Goal: Check status: Check status

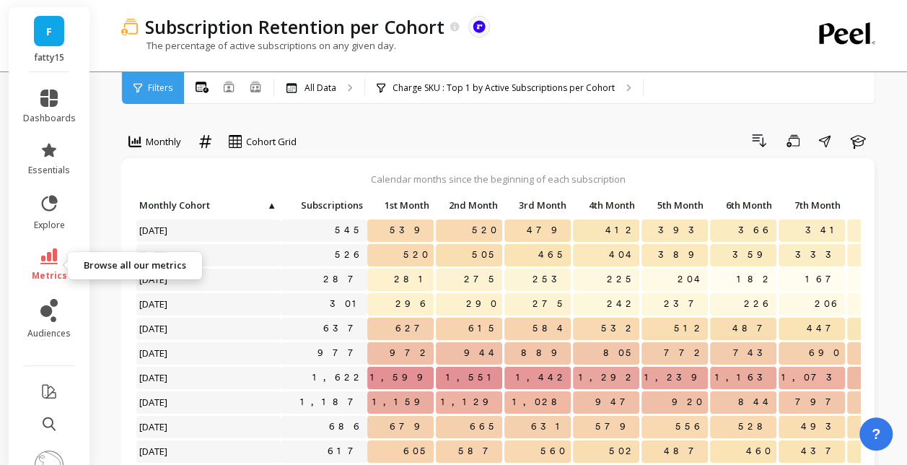
click at [32, 258] on link "metrics" at bounding box center [49, 264] width 53 height 33
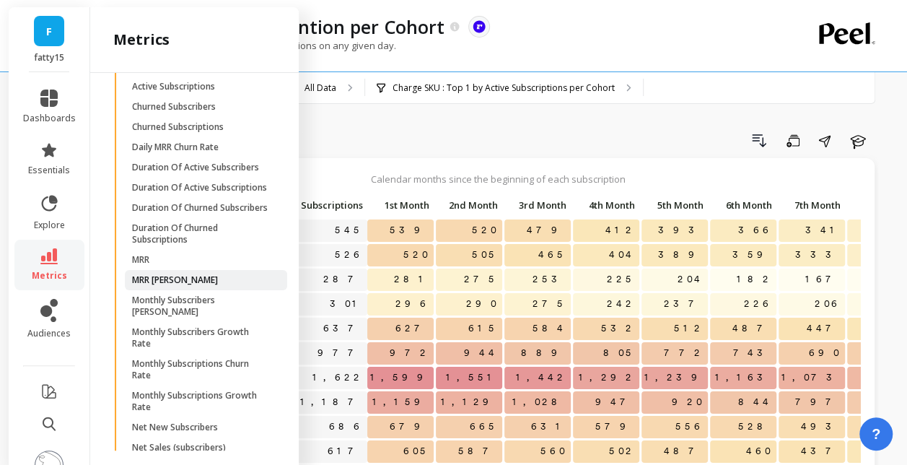
scroll to position [1020, 0]
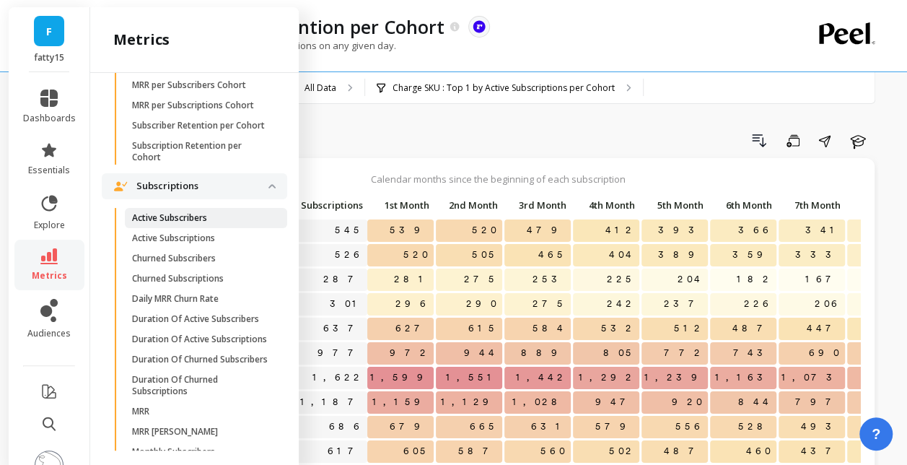
click at [198, 224] on p "Active Subscribers" at bounding box center [169, 218] width 75 height 12
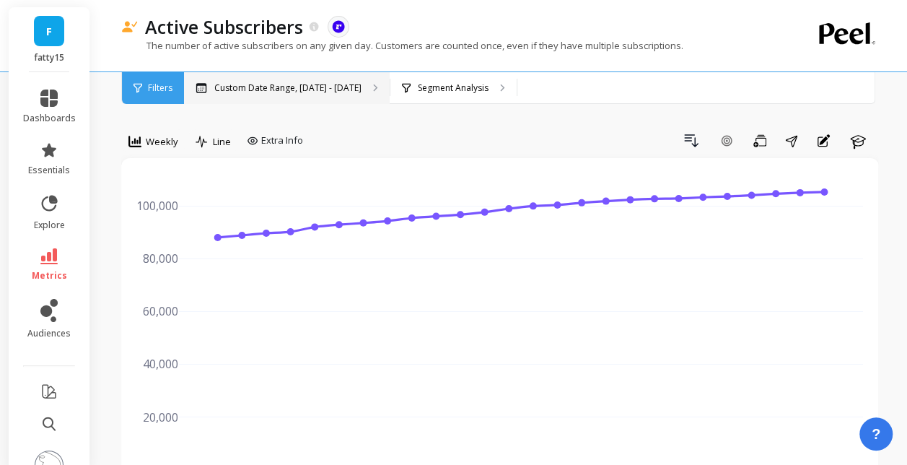
click at [361, 92] on div "Custom Date Range, [DATE] - [DATE]" at bounding box center [287, 88] width 206 height 32
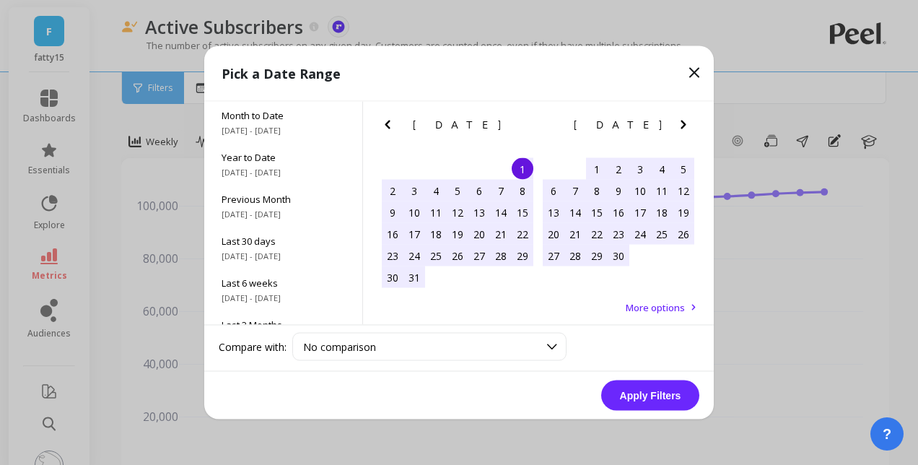
click at [684, 125] on icon "Next Month" at bounding box center [683, 125] width 5 height 9
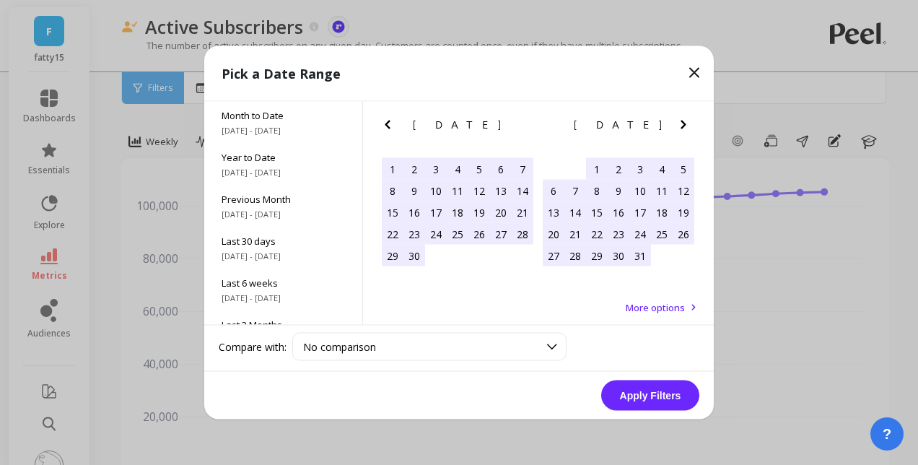
click at [684, 125] on icon "Next Month" at bounding box center [683, 125] width 5 height 9
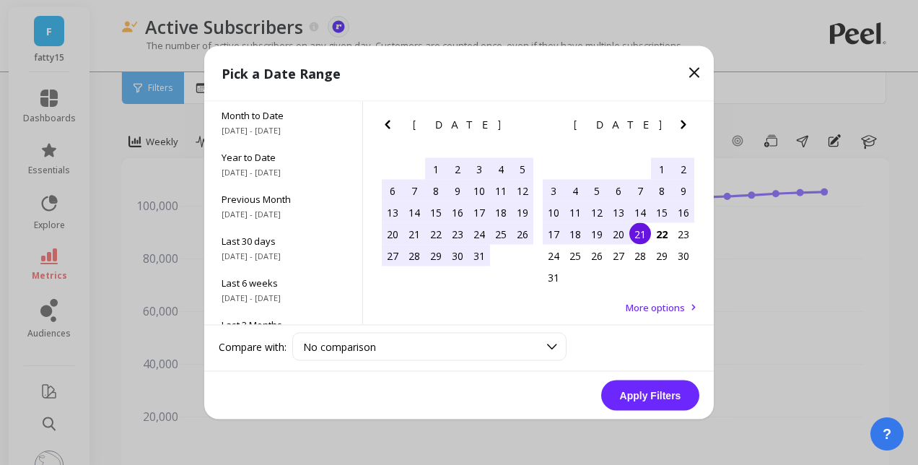
click at [389, 123] on icon "Previous Month" at bounding box center [387, 124] width 17 height 17
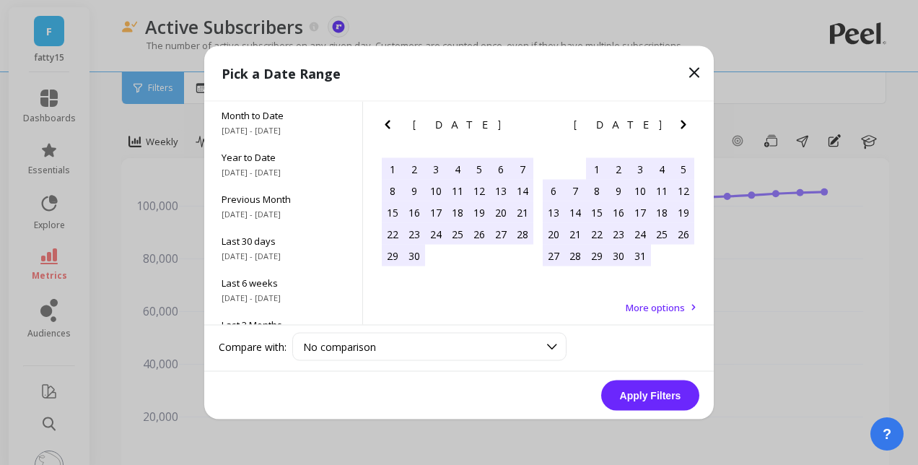
click at [389, 123] on icon "Previous Month" at bounding box center [387, 124] width 17 height 17
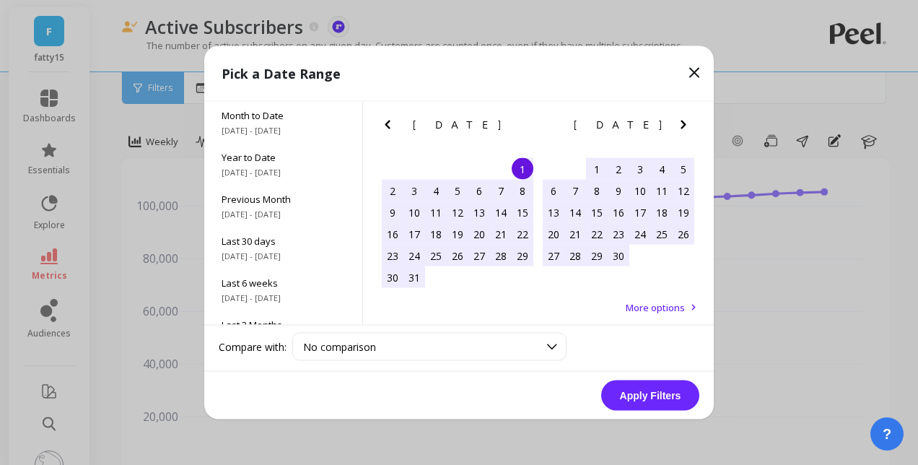
click at [389, 123] on icon "Previous Month" at bounding box center [387, 124] width 17 height 17
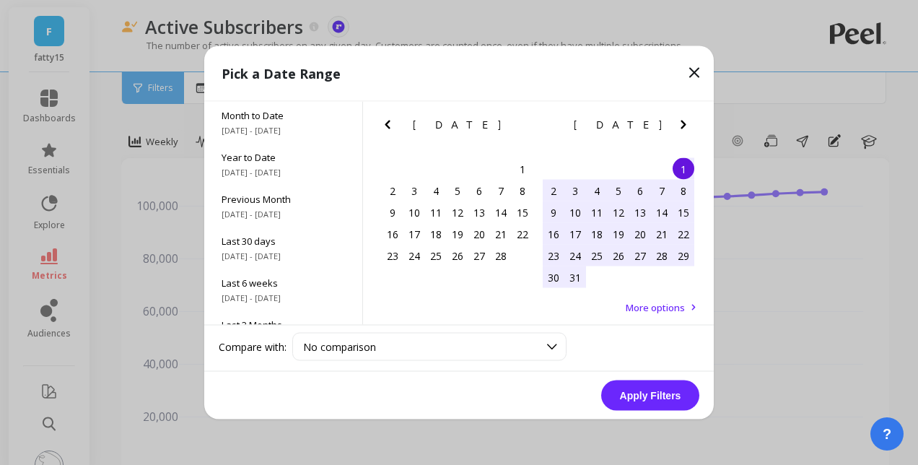
click at [389, 123] on icon "Previous Month" at bounding box center [387, 124] width 17 height 17
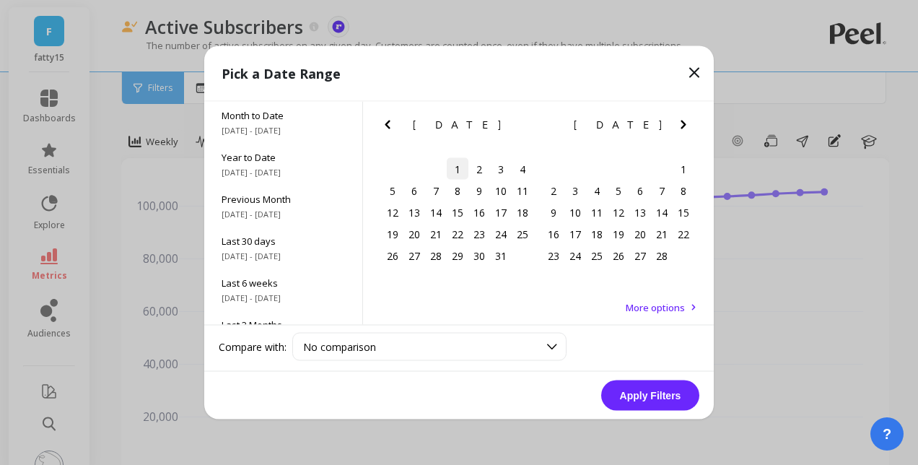
click at [454, 170] on div "1" at bounding box center [458, 169] width 22 height 22
click at [673, 123] on div "[DATE]" at bounding box center [618, 125] width 161 height 15
click at [678, 123] on icon "Next Month" at bounding box center [683, 124] width 17 height 17
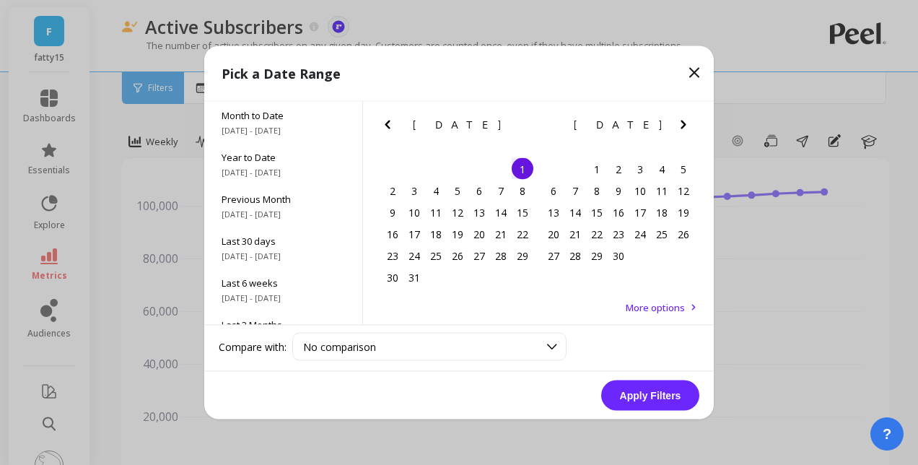
click at [678, 123] on icon "Next Month" at bounding box center [683, 124] width 17 height 17
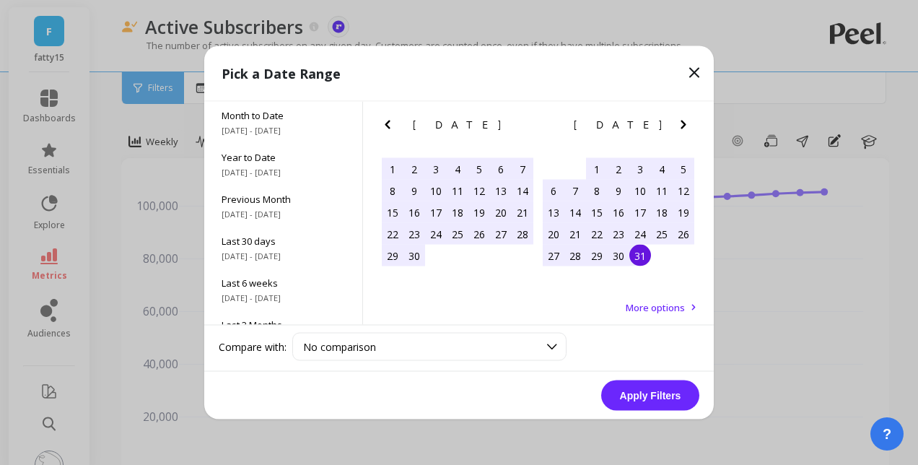
click at [639, 261] on div "31" at bounding box center [640, 256] width 22 height 22
click at [648, 393] on button "Apply Filters" at bounding box center [650, 395] width 98 height 30
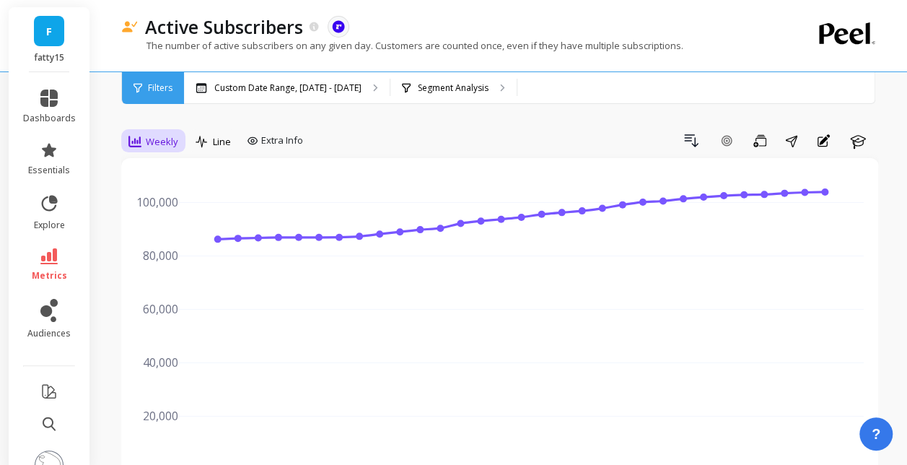
click at [182, 139] on div "Weekly" at bounding box center [153, 141] width 64 height 25
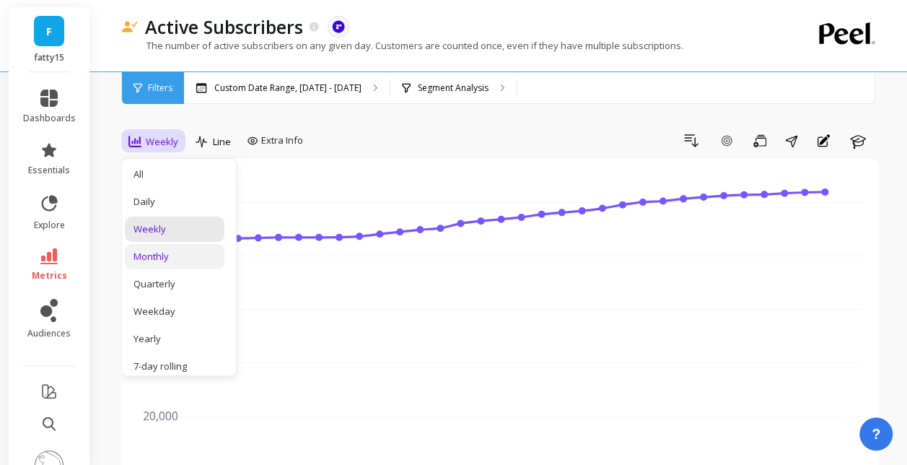
click at [201, 258] on div "Monthly" at bounding box center [175, 257] width 82 height 14
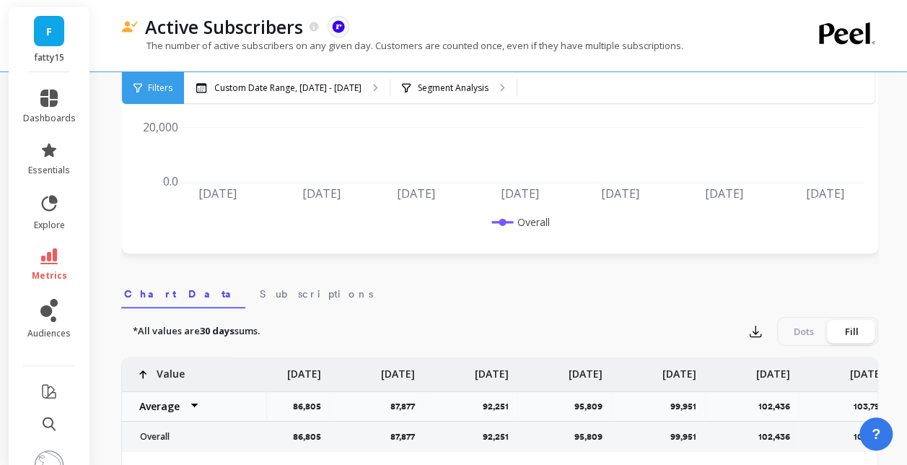
scroll to position [0, 45]
